Goal: Task Accomplishment & Management: Use online tool/utility

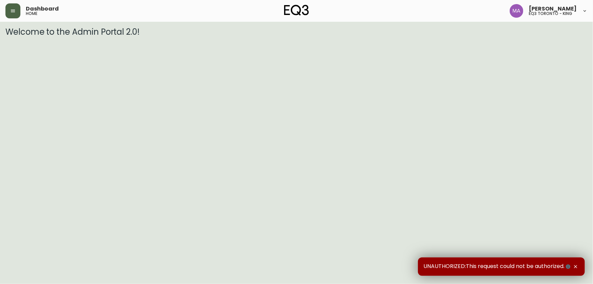
click at [9, 12] on button "button" at bounding box center [12, 10] width 15 height 15
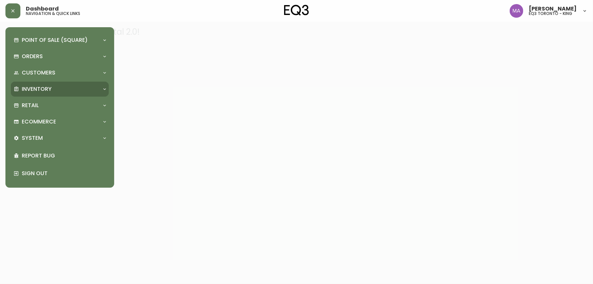
click at [57, 85] on div "Inventory" at bounding box center [57, 88] width 86 height 7
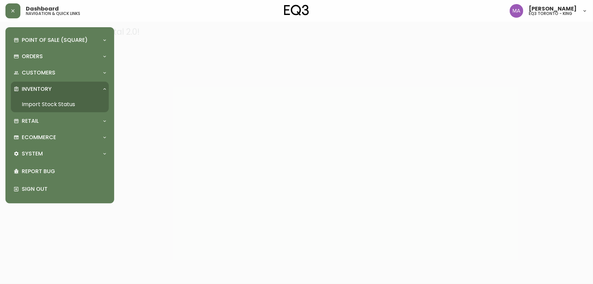
click at [51, 106] on link "Import Stock Status" at bounding box center [60, 105] width 98 height 16
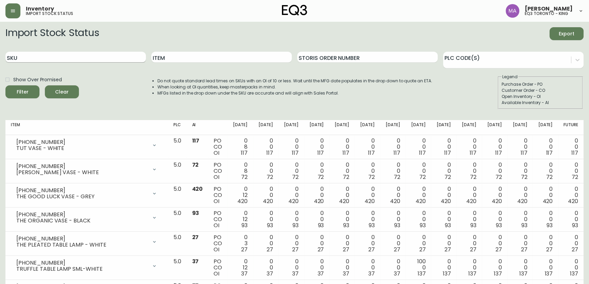
click at [79, 56] on input "SKU" at bounding box center [75, 57] width 140 height 11
paste input "[PHONE_NUMBER]"
type input "[PHONE_NUMBER]"
click at [5, 85] on button "Filter" at bounding box center [22, 91] width 34 height 13
